Goal: Obtain resource: Download file/media

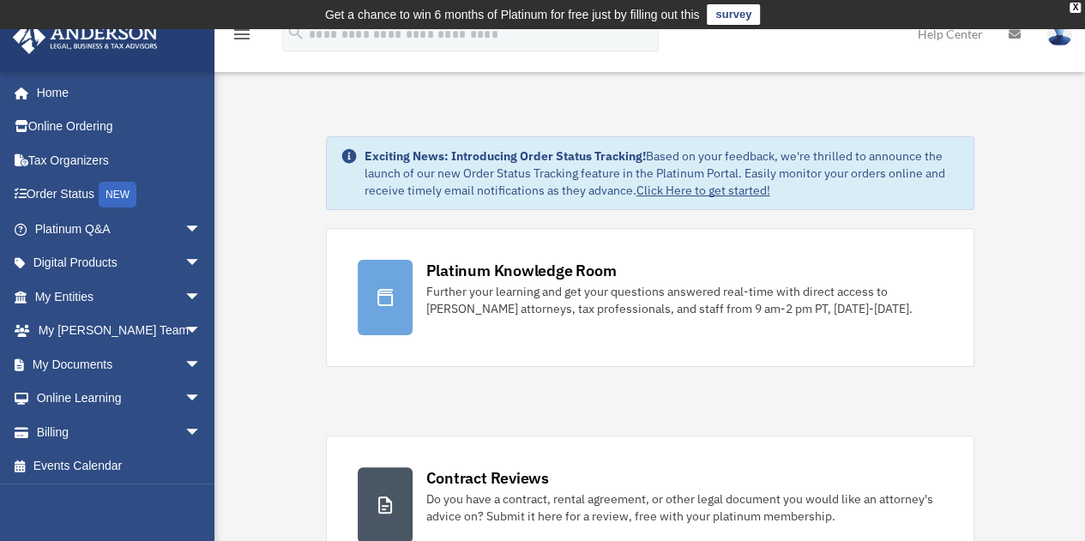
scroll to position [43, 0]
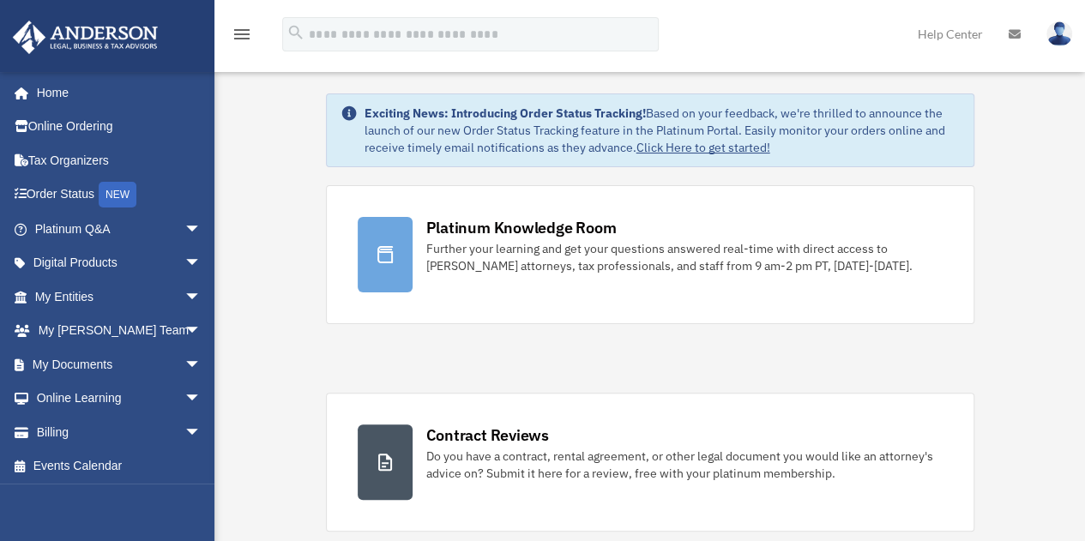
click at [184, 366] on span "arrow_drop_down" at bounding box center [201, 364] width 34 height 35
click at [87, 394] on link "Box" at bounding box center [125, 399] width 203 height 34
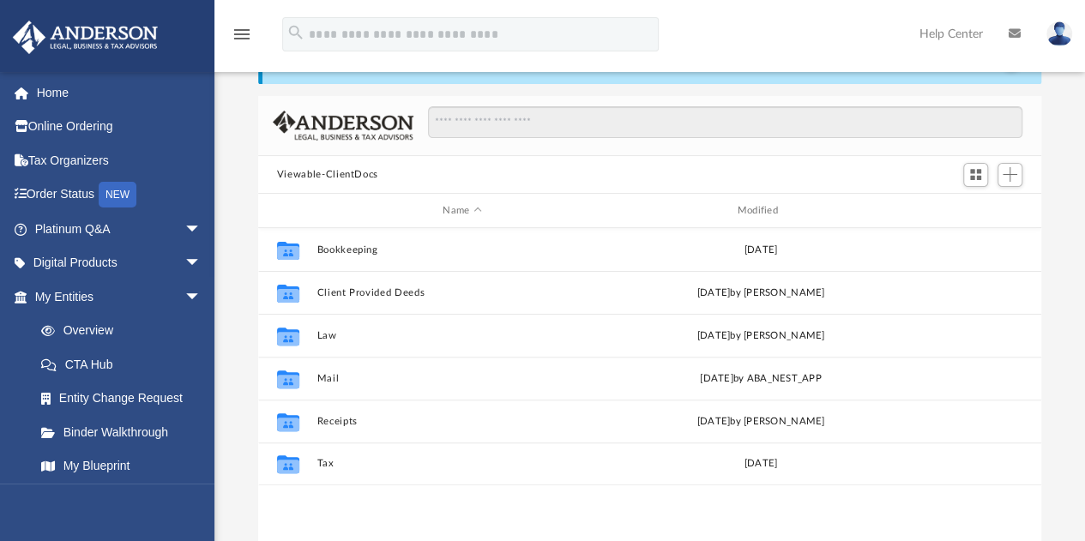
scroll to position [136, 0]
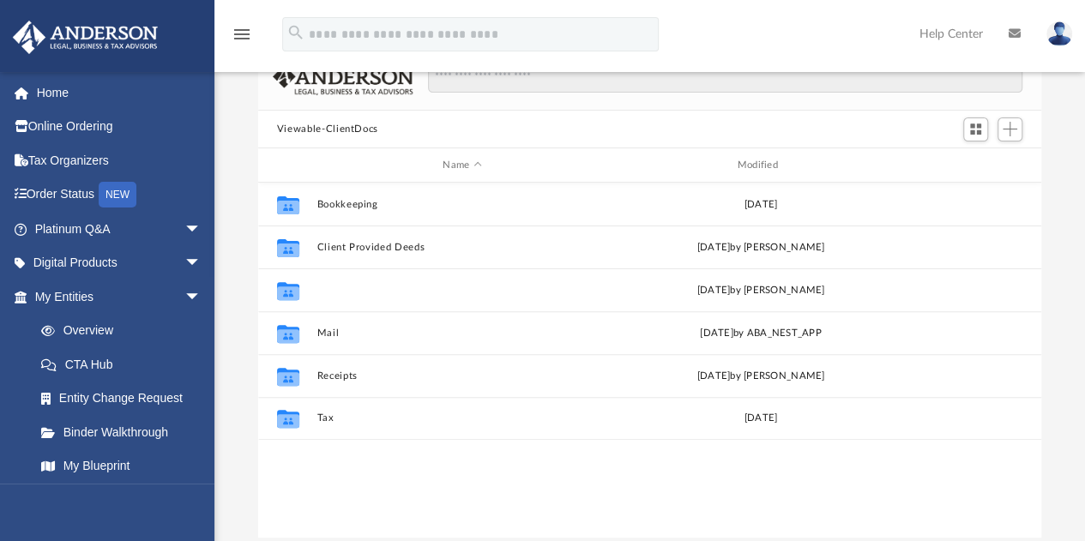
click at [329, 292] on button "Law" at bounding box center [461, 290] width 291 height 11
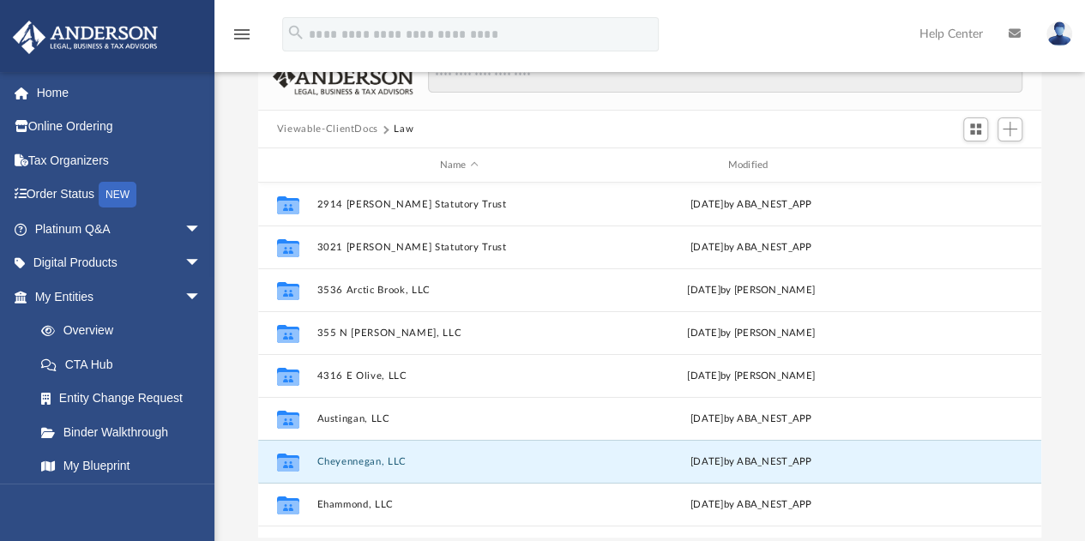
click at [344, 460] on button "Cheyennegan, LLC" at bounding box center [458, 461] width 285 height 11
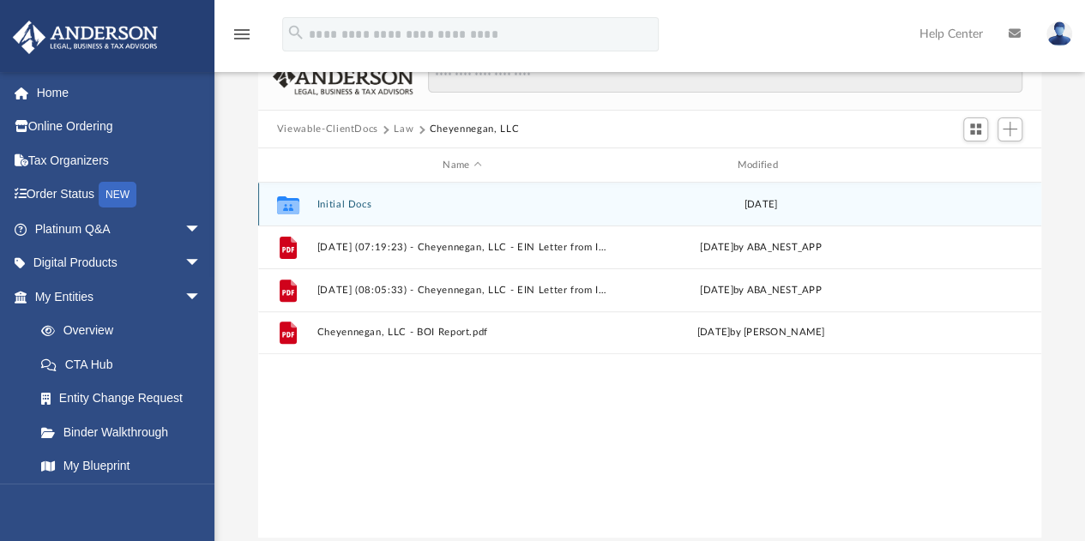
click at [353, 196] on div "Collaborated Folder Initial Docs [DATE]" at bounding box center [649, 204] width 783 height 43
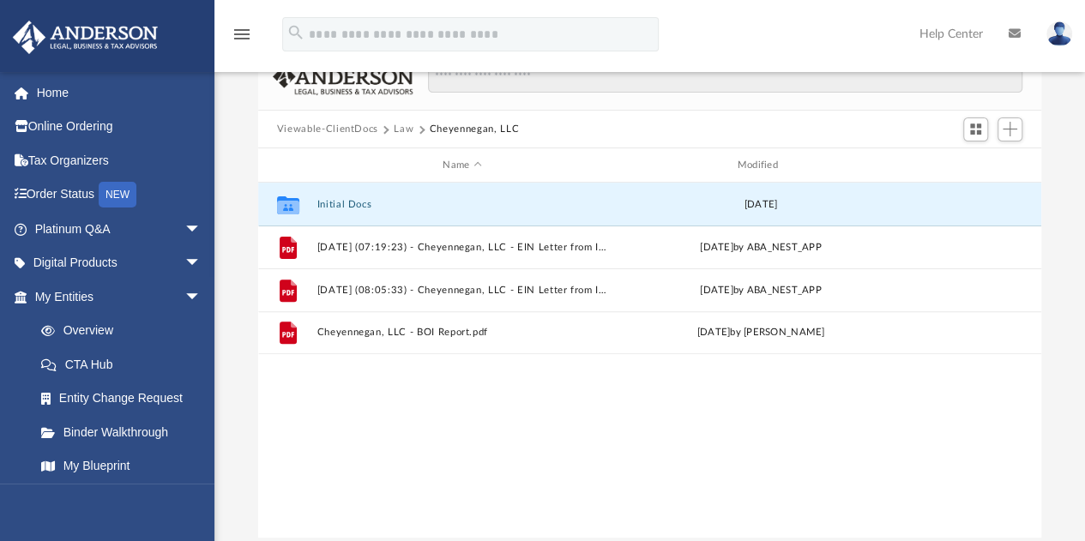
click at [337, 205] on button "Initial Docs" at bounding box center [461, 204] width 291 height 11
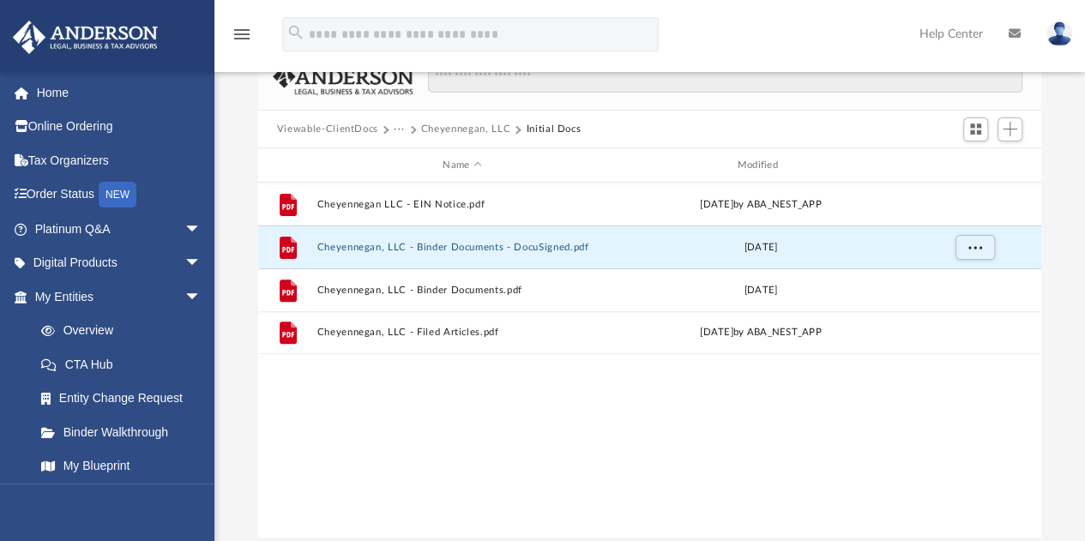
click at [451, 244] on button "Cheyennegan, LLC - Binder Documents - DocuSigned.pdf" at bounding box center [461, 247] width 291 height 11
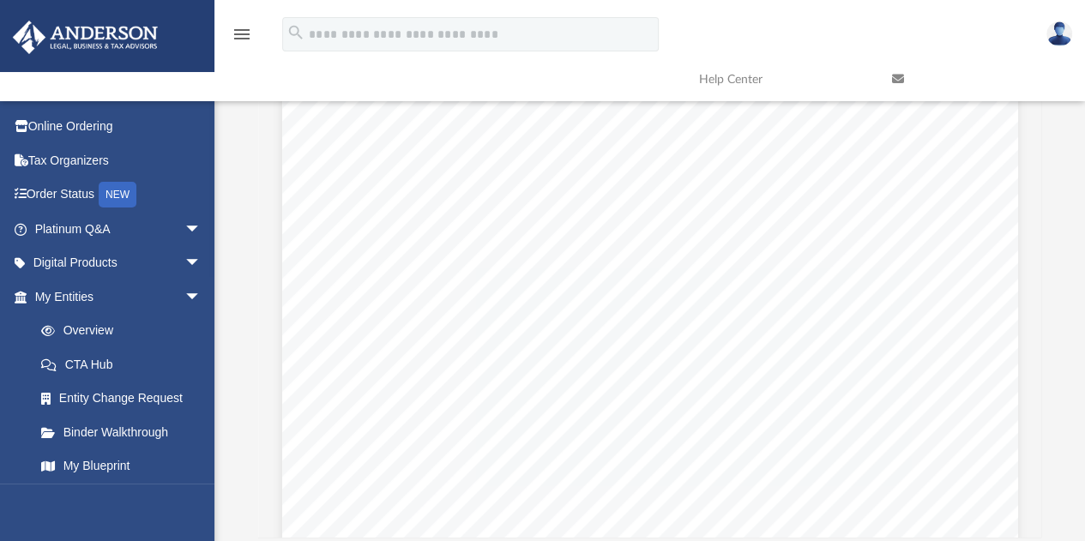
scroll to position [58940, 0]
